Goal: Communication & Community: Answer question/provide support

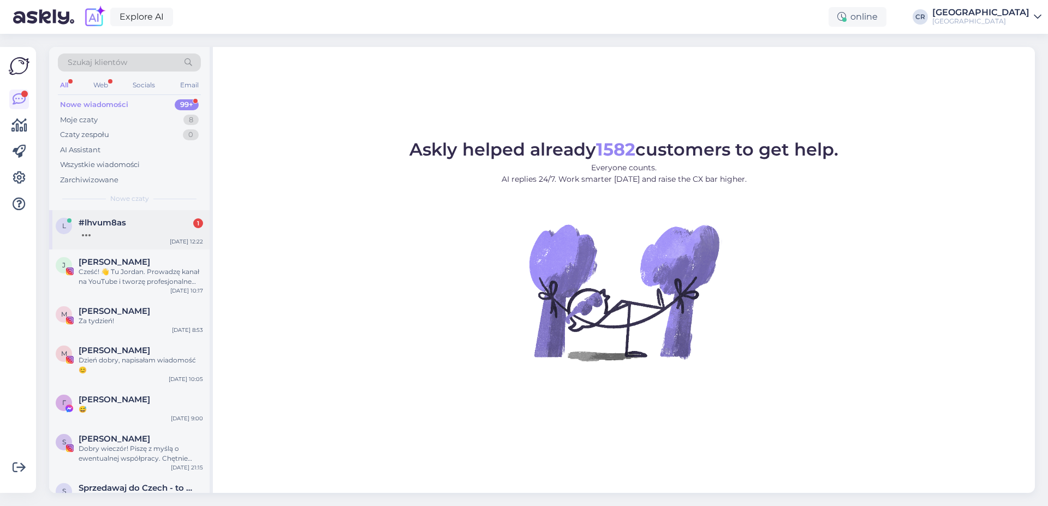
click at [135, 227] on div "#lhvum8as 1" at bounding box center [141, 223] width 124 height 10
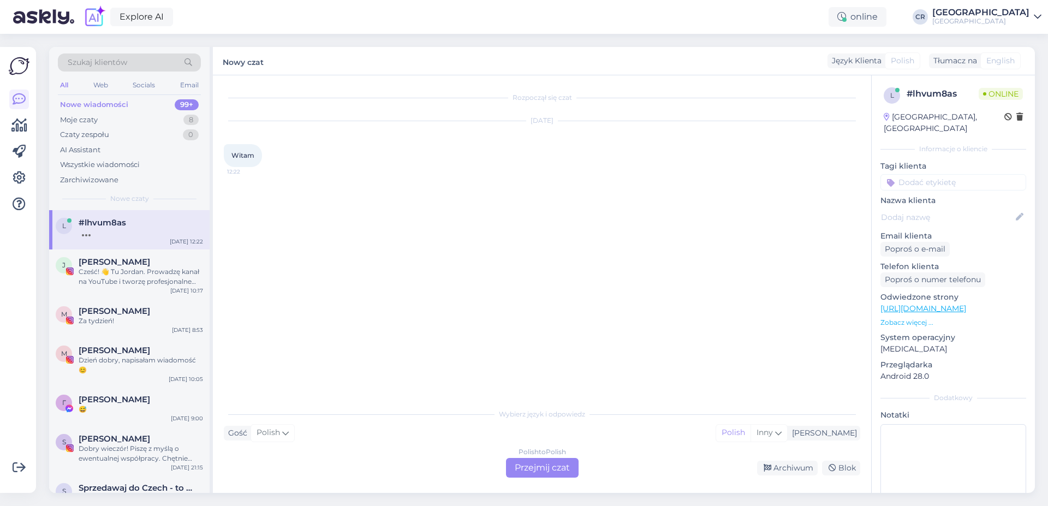
click at [550, 466] on div "Polish to Polish Przejmij czat" at bounding box center [542, 468] width 73 height 20
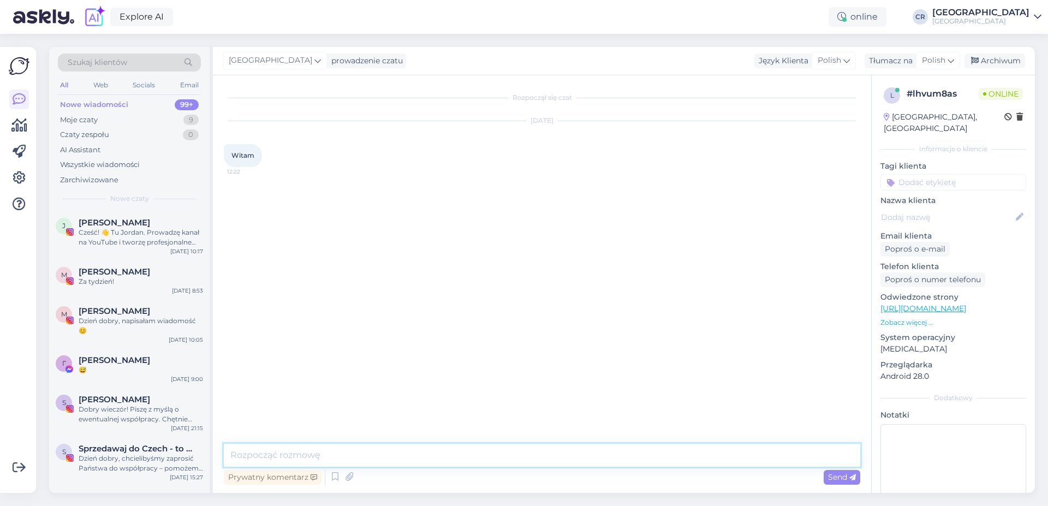
click at [332, 459] on textarea at bounding box center [542, 455] width 637 height 23
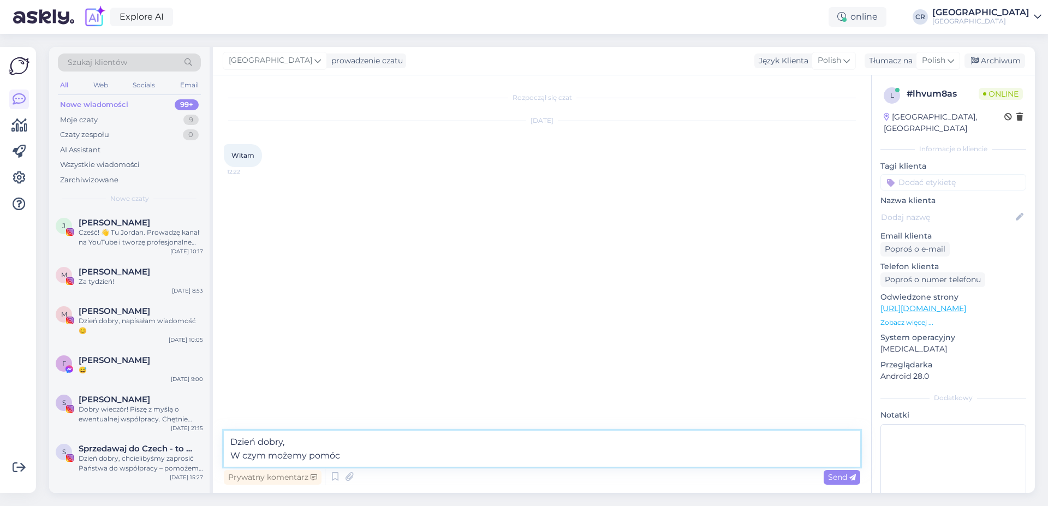
type textarea "Dzień dobry, W czym możemy pomóc?"
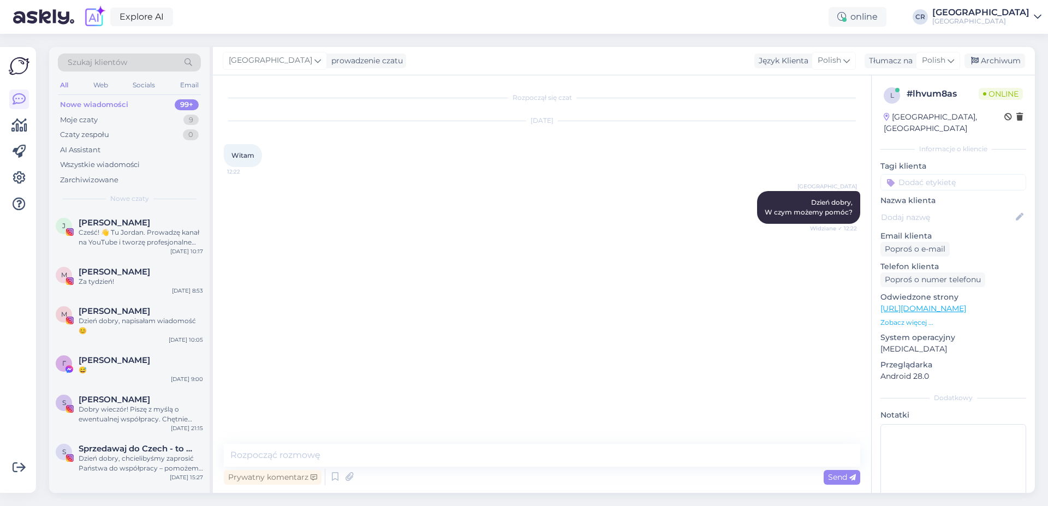
click at [353, 337] on div "Rozpoczął się czat [DATE] Witam 12:22 [GEOGRAPHIC_DATA] Dzień dobry, W czym moż…" at bounding box center [547, 260] width 646 height 348
click at [104, 112] on div "Moje czaty 9" at bounding box center [129, 119] width 143 height 15
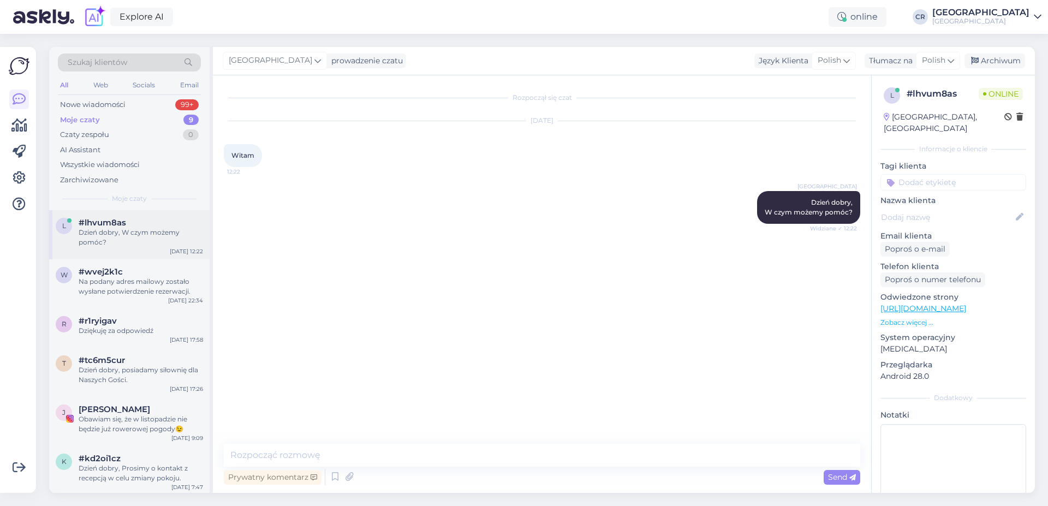
click at [95, 219] on span "#lhvum8as" at bounding box center [102, 223] width 47 height 10
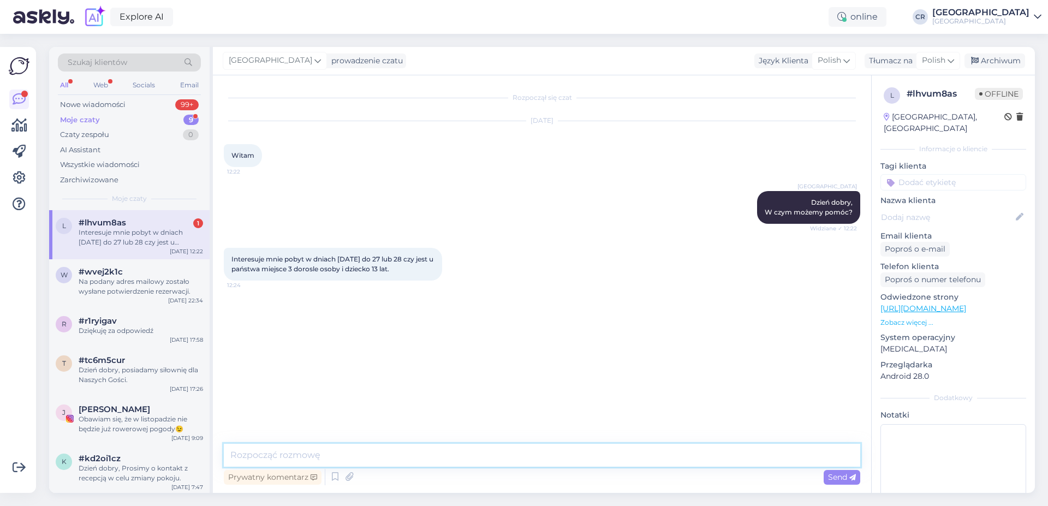
click at [246, 455] on textarea at bounding box center [542, 455] width 637 height 23
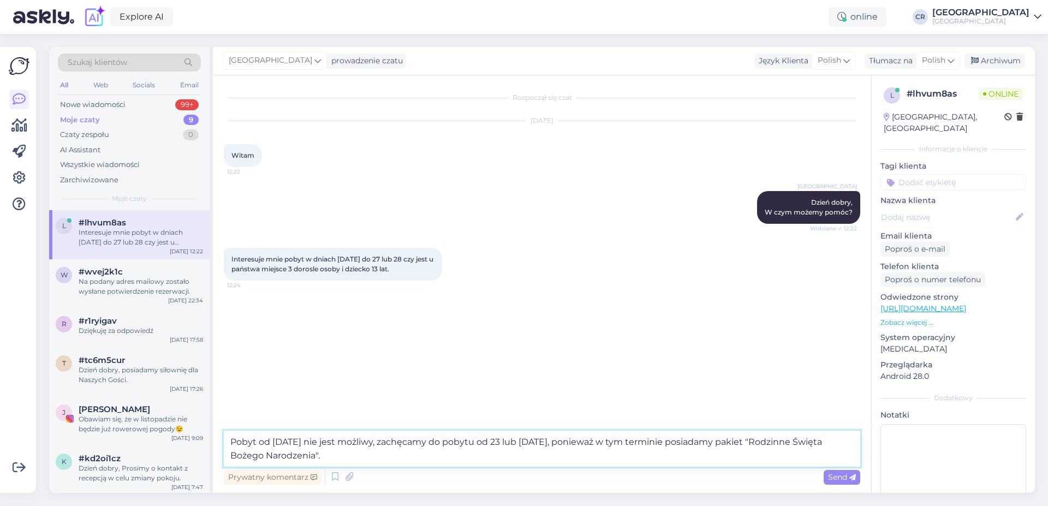
paste textarea "Loremipsum dolor sitametc: 3 adipisc e seddoeiusmo tempor 8-in., 1 utlaboree d …"
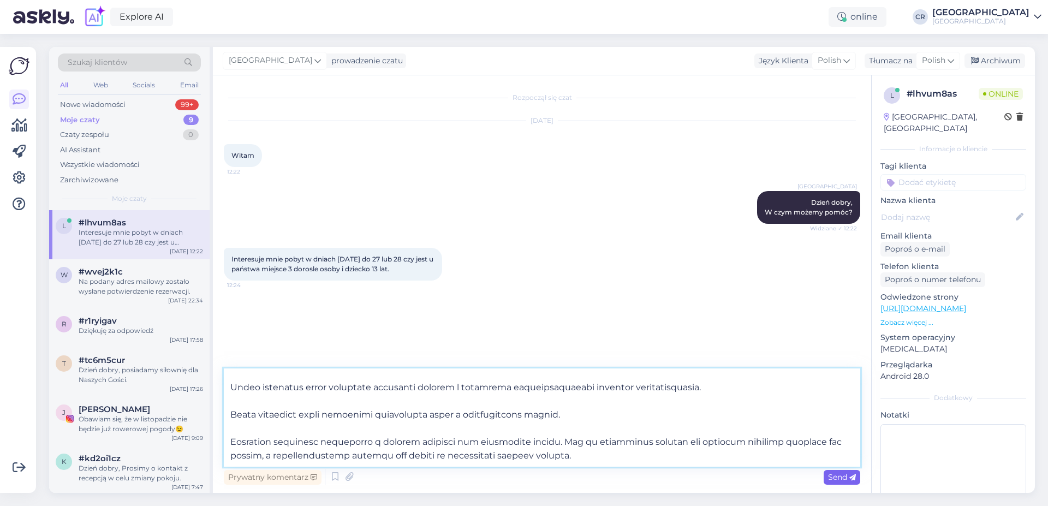
type textarea "Lorem ip 36.28.5793 dol sita consect, adipiscin el seddoe te 99 inc 31.52.5234,…"
click at [827, 474] on div "Send" at bounding box center [842, 477] width 37 height 15
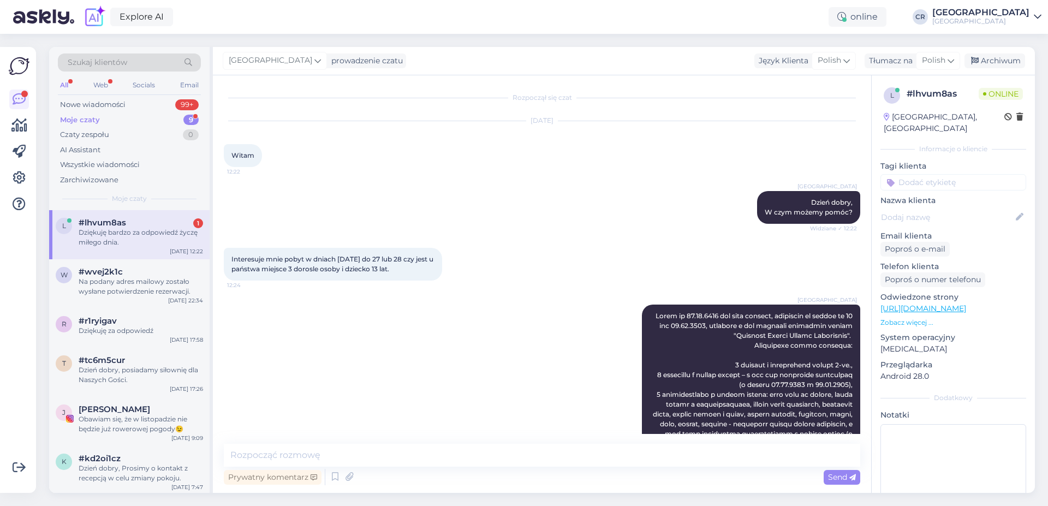
scroll to position [827, 0]
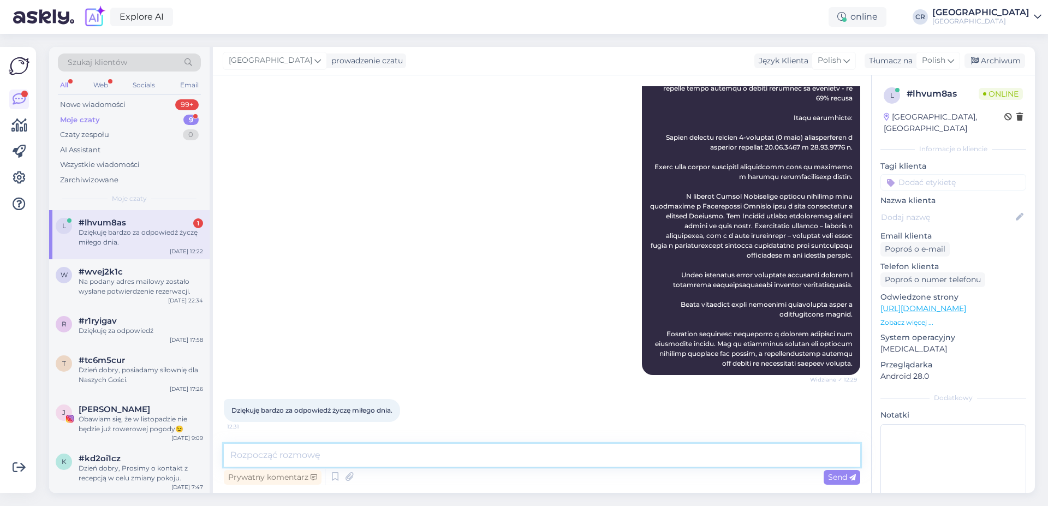
click at [281, 463] on textarea at bounding box center [542, 455] width 637 height 23
type textarea "Również życzymy miłego dnia."
